Goal: Transaction & Acquisition: Book appointment/travel/reservation

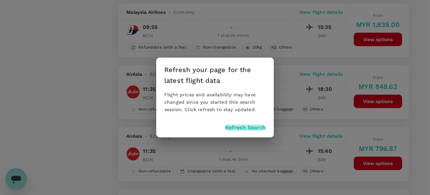
click at [245, 129] on button "Refresh Search" at bounding box center [245, 127] width 41 height 6
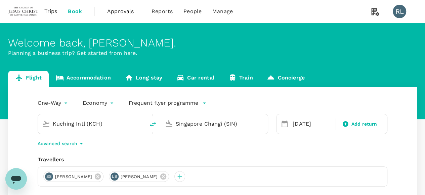
type input "Kuching Intl (KCH)"
type input "Singapore Changi (SIN)"
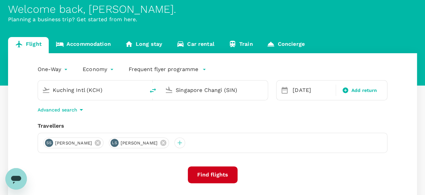
scroll to position [67, 0]
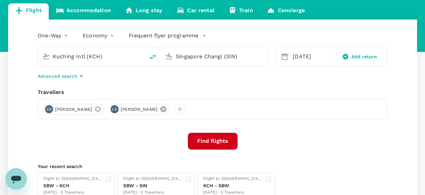
click at [166, 107] on icon at bounding box center [163, 109] width 6 height 6
click at [102, 106] on icon at bounding box center [97, 108] width 7 height 7
click at [97, 108] on icon at bounding box center [98, 109] width 6 height 6
click at [48, 108] on div at bounding box center [48, 109] width 11 height 11
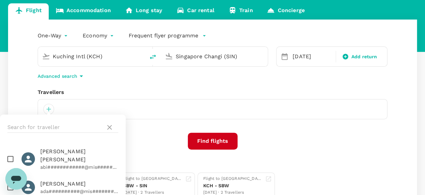
click at [242, 89] on div "Travellers" at bounding box center [213, 92] width 350 height 8
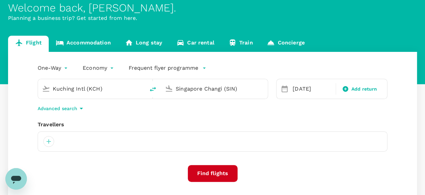
scroll to position [0, 0]
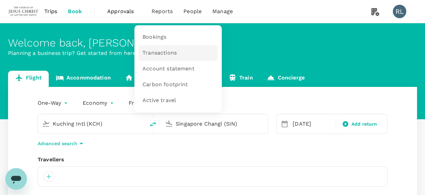
click at [165, 53] on span "Transactions" at bounding box center [160, 53] width 34 height 8
